Goal: Information Seeking & Learning: Learn about a topic

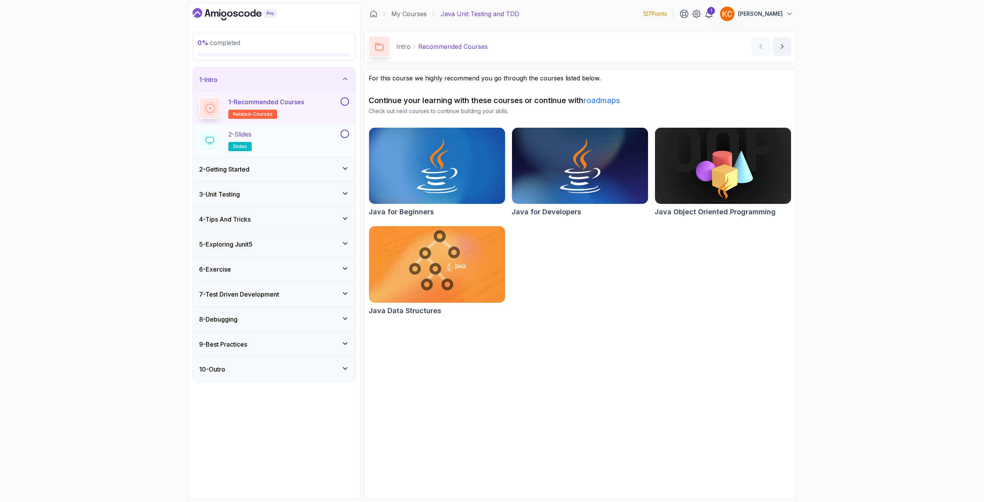
click at [294, 138] on div "2 - Slides slides" at bounding box center [269, 141] width 140 height 22
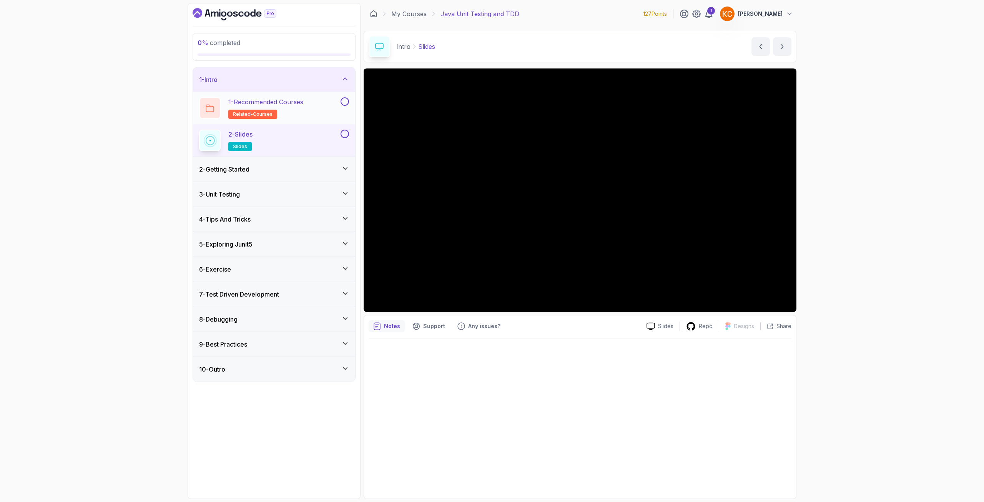
click at [331, 103] on div "1 - Recommended Courses related-courses" at bounding box center [269, 108] width 140 height 22
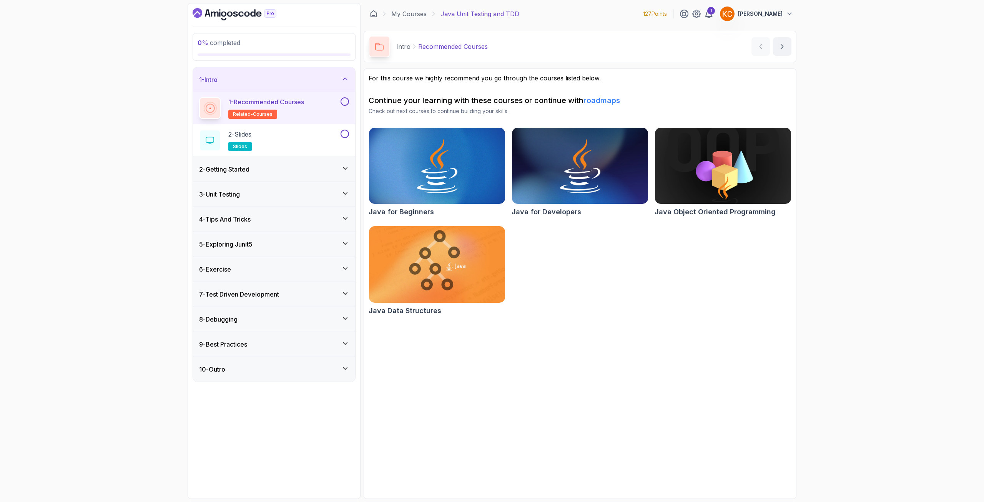
click at [346, 100] on button at bounding box center [345, 101] width 8 height 8
click at [315, 138] on div "2 - Slides slides" at bounding box center [269, 141] width 140 height 22
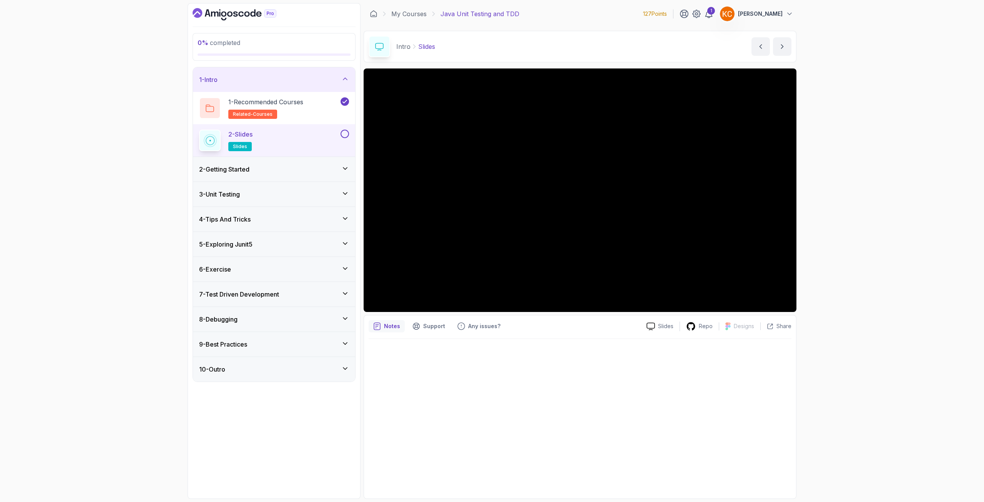
click at [276, 173] on div "2 - Getting Started" at bounding box center [274, 169] width 150 height 9
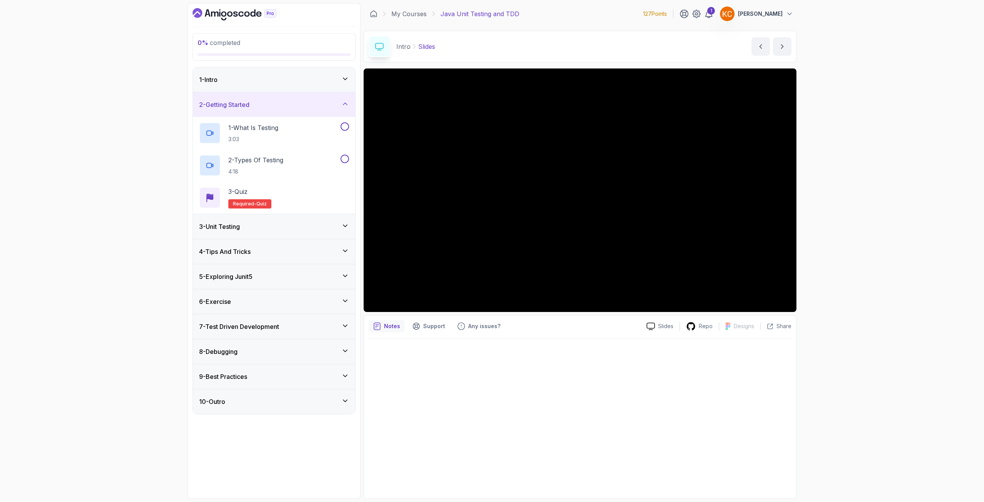
click at [299, 112] on div "2 - Getting Started" at bounding box center [274, 104] width 162 height 25
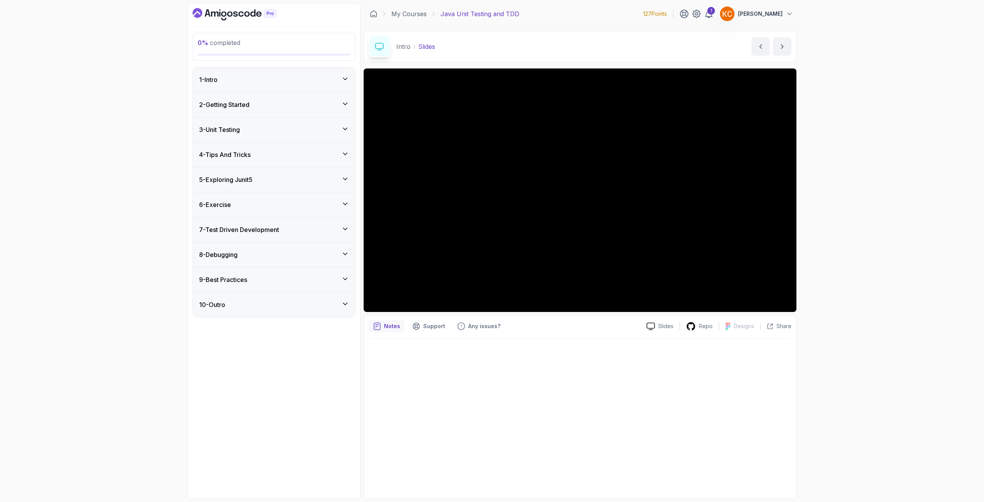
click at [287, 131] on div "3 - Unit Testing" at bounding box center [274, 129] width 150 height 9
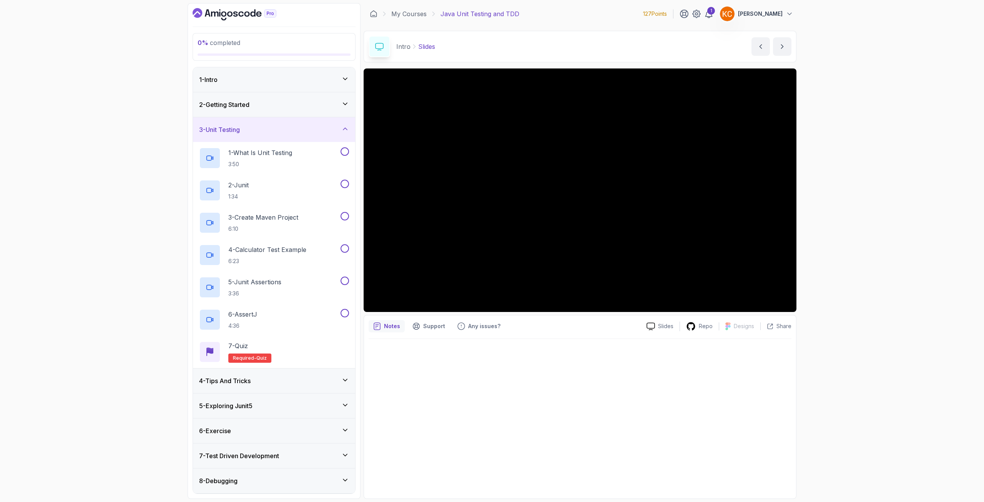
click at [287, 131] on div "3 - Unit Testing" at bounding box center [274, 129] width 150 height 9
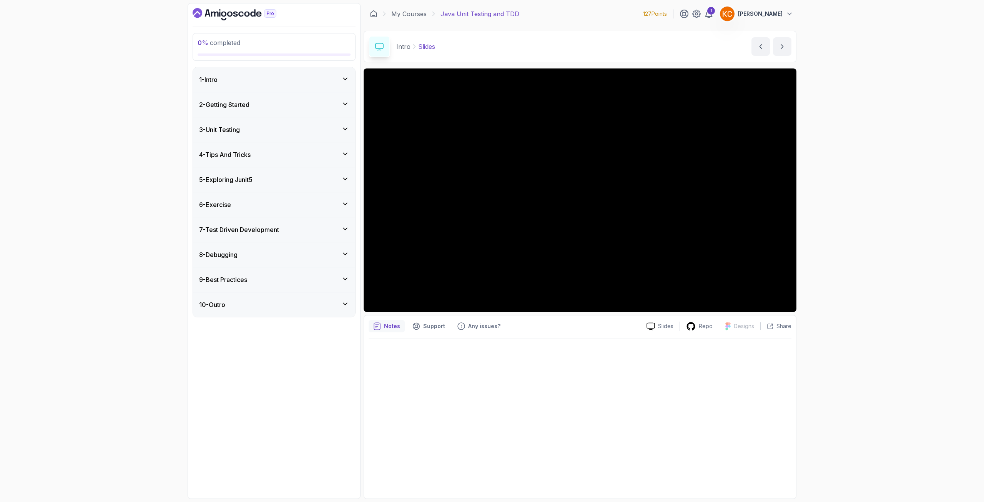
click at [278, 151] on div "4 - Tips And Tricks" at bounding box center [274, 154] width 150 height 9
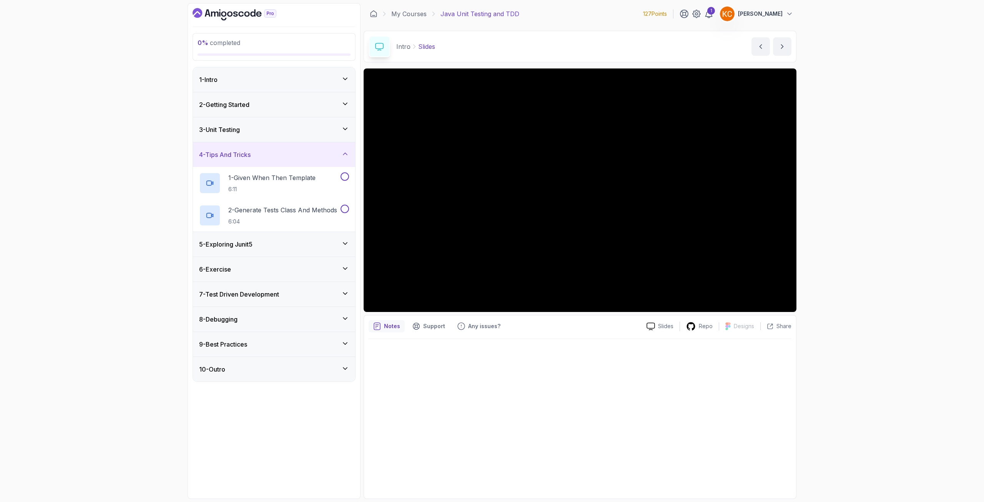
click at [278, 151] on div "4 - Tips And Tricks" at bounding box center [274, 154] width 150 height 9
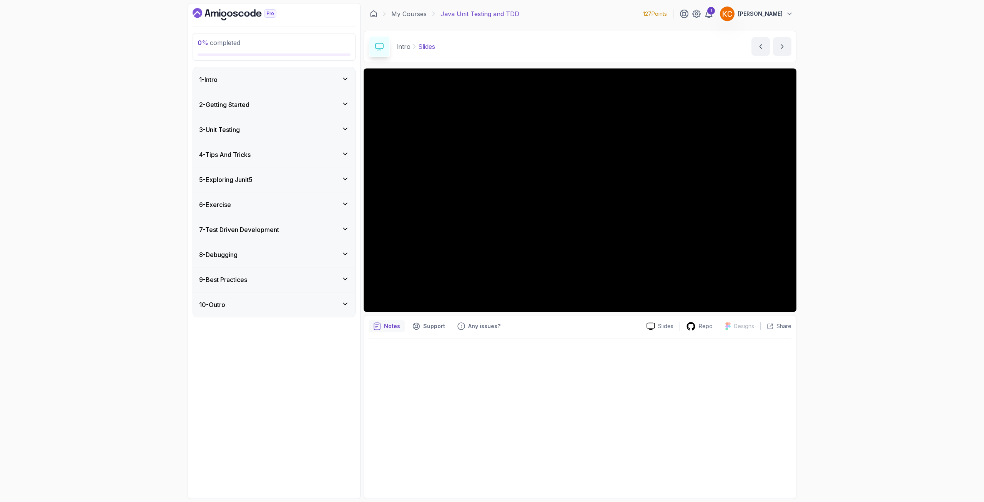
click at [271, 172] on div "5 - Exploring Junit5" at bounding box center [274, 179] width 162 height 25
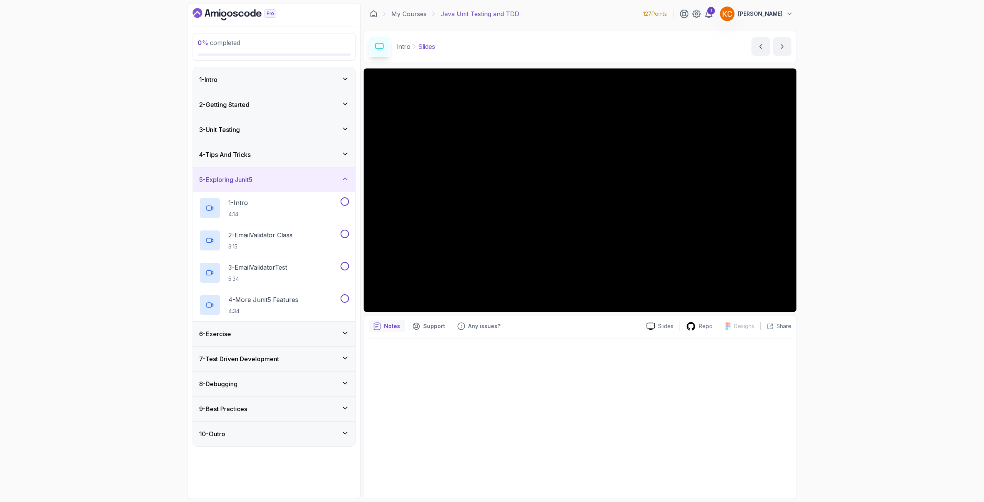
click at [270, 173] on div "5 - Exploring Junit5" at bounding box center [274, 179] width 162 height 25
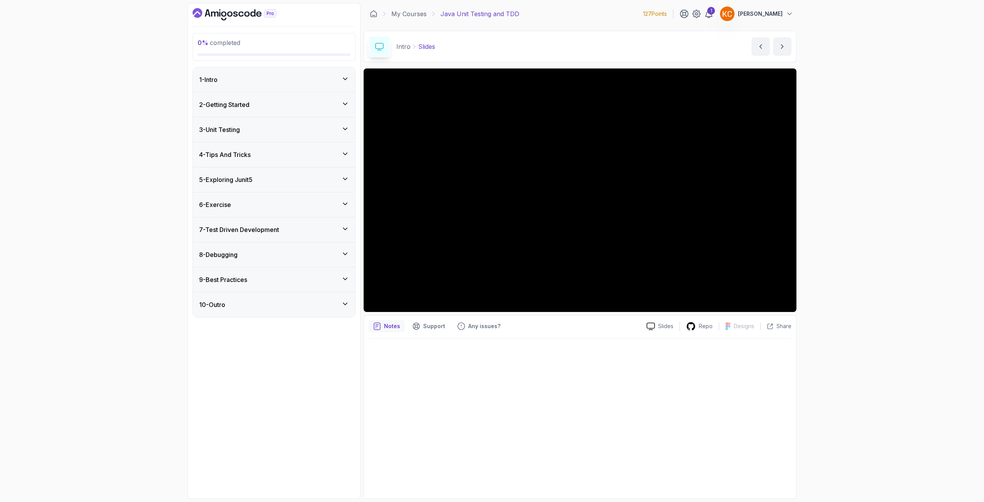
click at [259, 209] on div "6 - Exercise" at bounding box center [274, 204] width 150 height 9
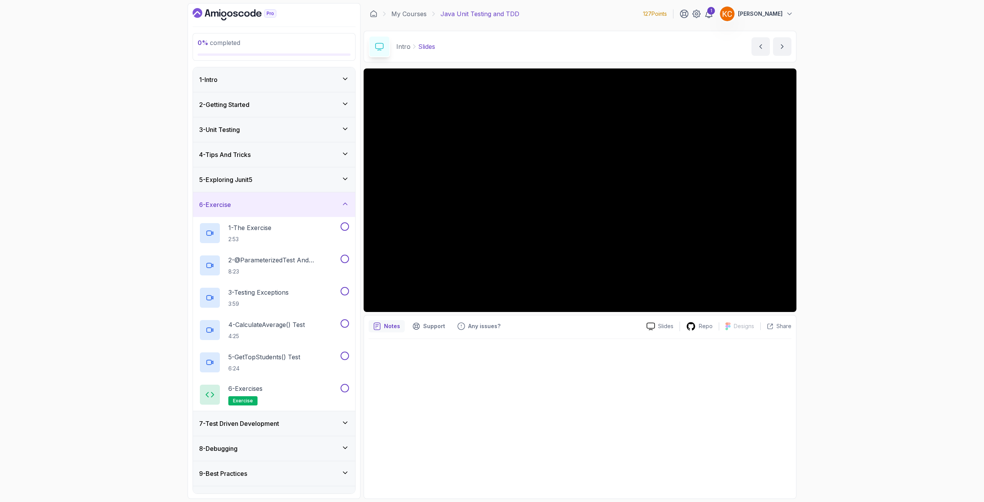
click at [259, 209] on div "6 - Exercise" at bounding box center [274, 204] width 150 height 9
